Goal: Find specific page/section: Find specific page/section

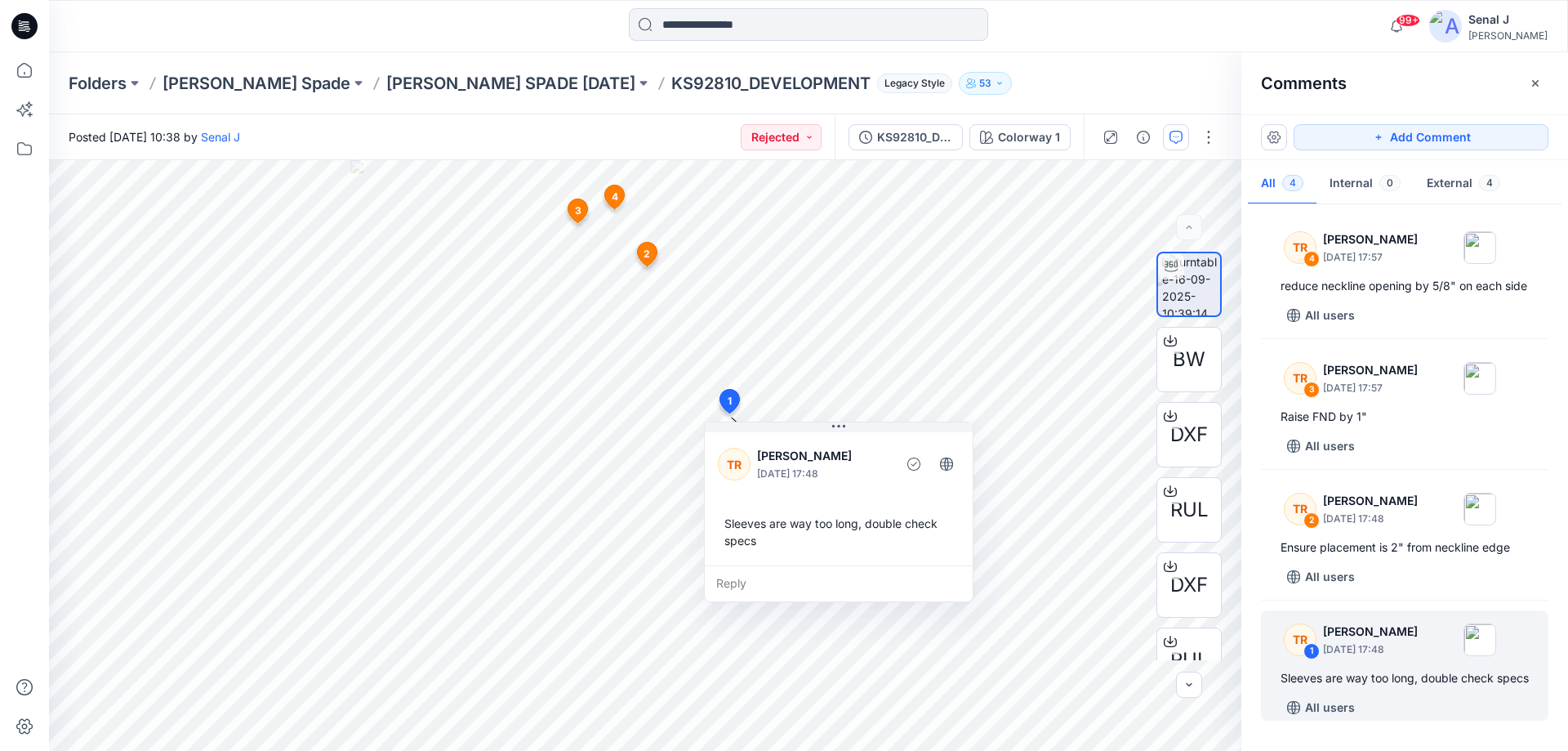
scroll to position [31, 0]
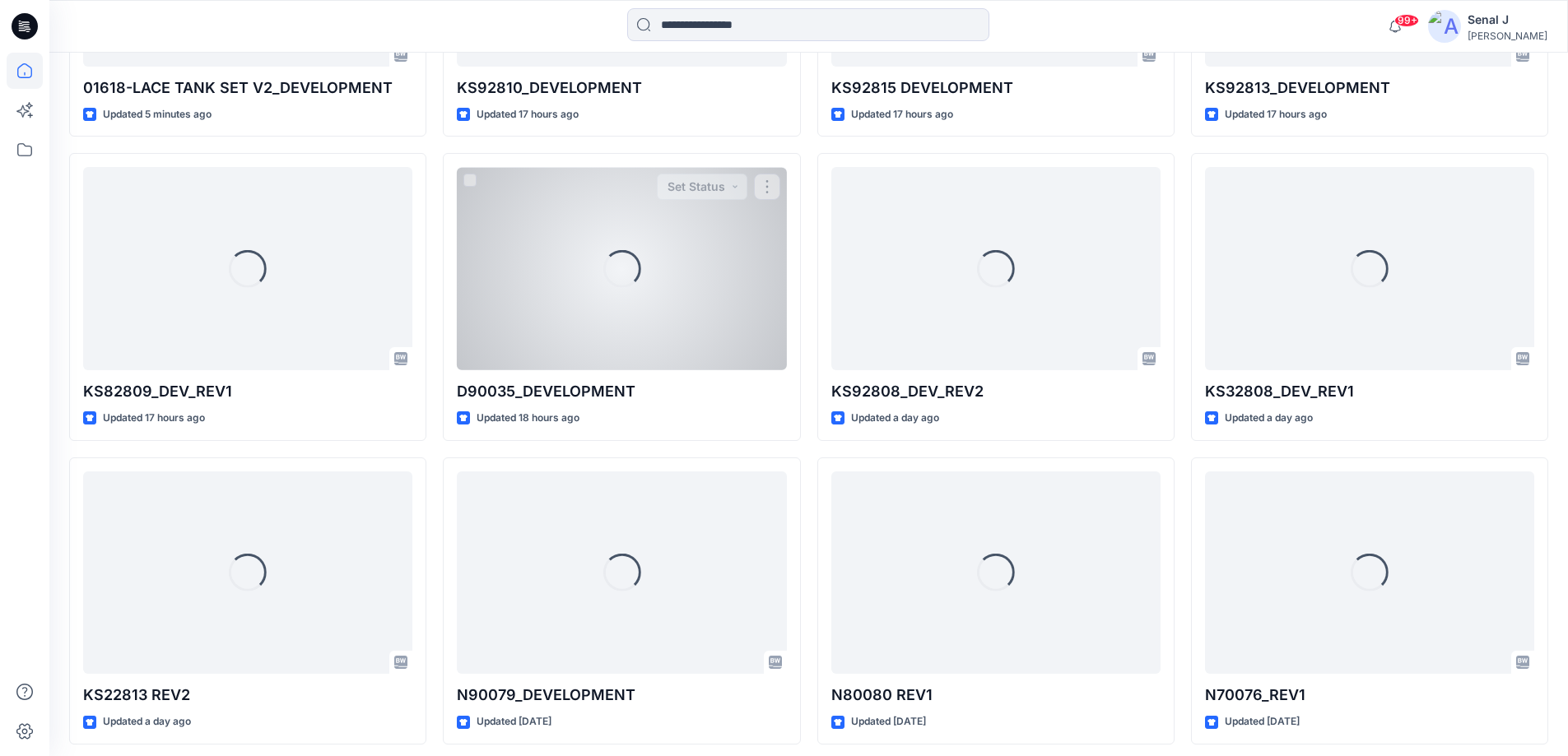
scroll to position [786, 0]
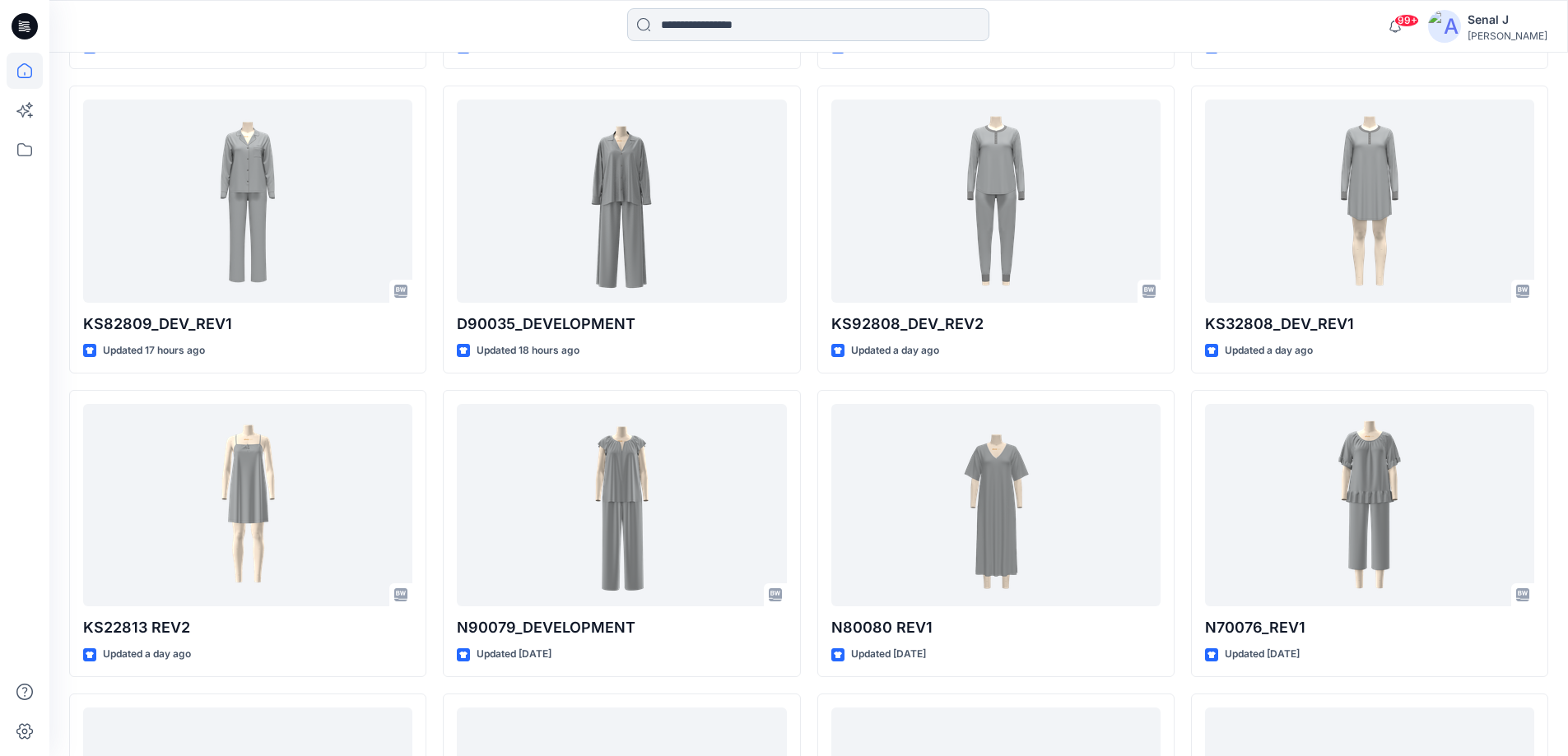
click at [725, 25] on input at bounding box center [808, 25] width 362 height 33
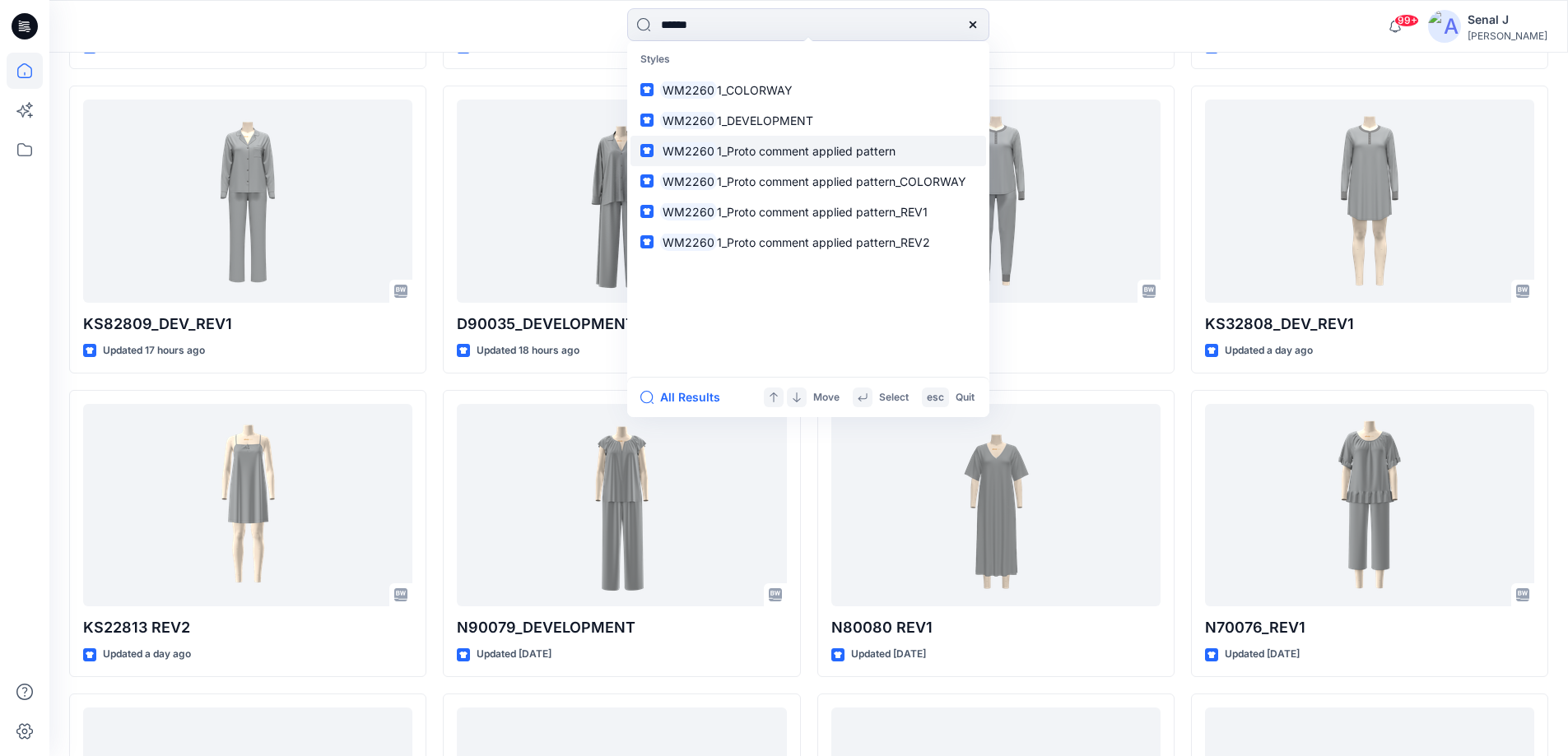
type input "******"
click at [803, 153] on span "1_Proto comment applied pattern" at bounding box center [806, 151] width 178 height 14
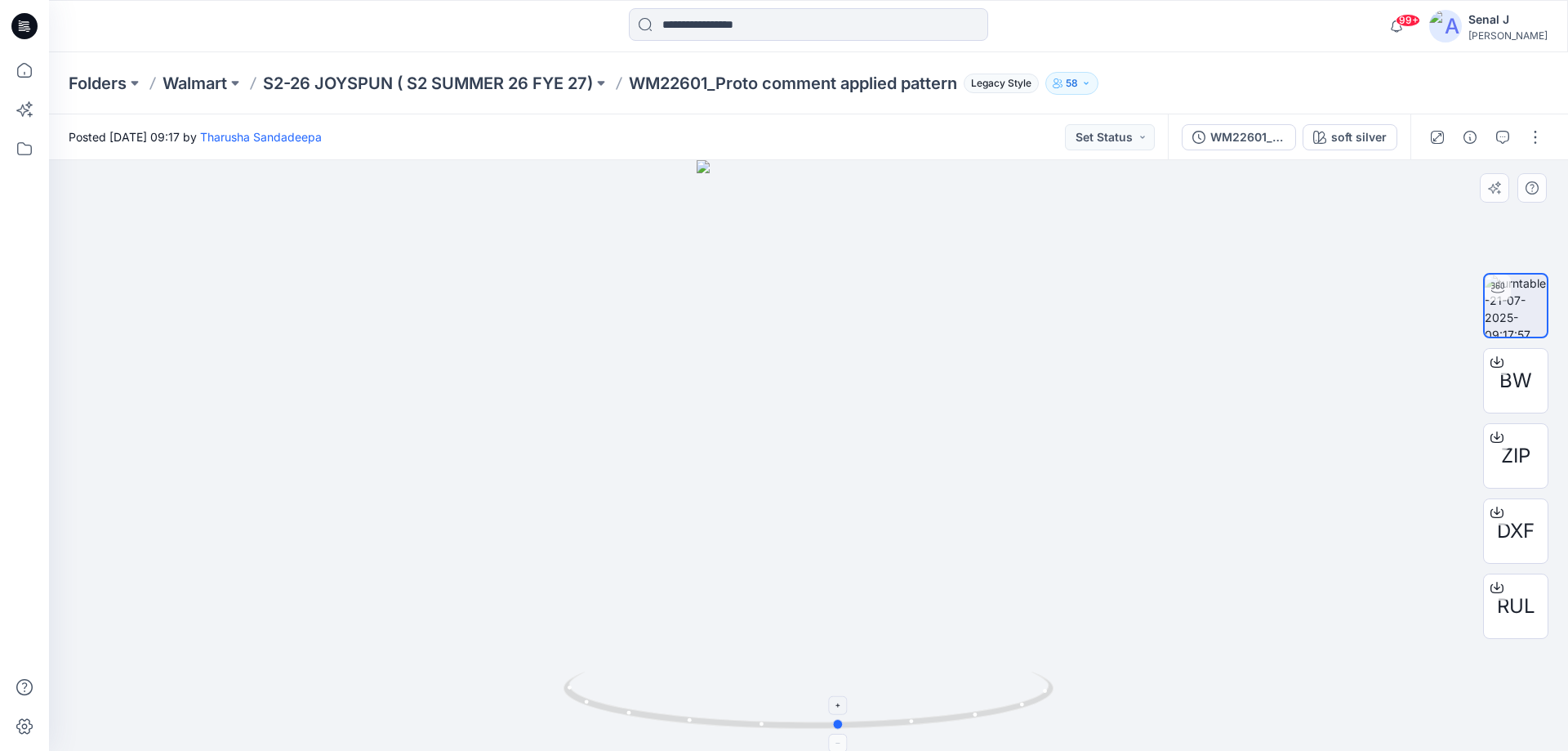
drag, startPoint x: 974, startPoint y: 725, endPoint x: 956, endPoint y: 691, distance: 38.5
click at [1005, 683] on icon at bounding box center [811, 702] width 494 height 61
